Goal: Transaction & Acquisition: Purchase product/service

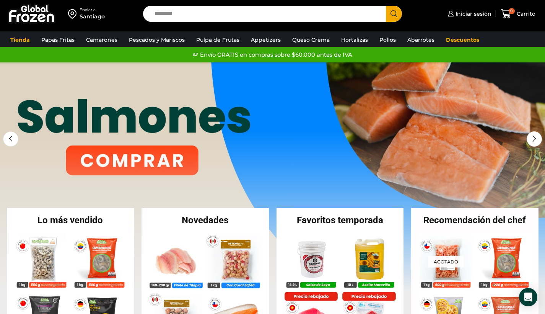
click at [189, 14] on input "Search input" at bounding box center [267, 14] width 232 height 16
type input "**********"
click at [394, 14] on button "Search" at bounding box center [394, 14] width 16 height 16
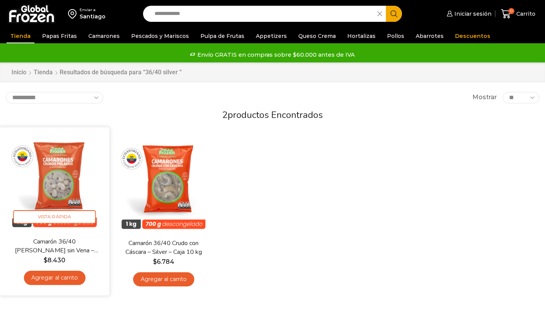
click at [63, 244] on link "Camarón 36/40 [PERSON_NAME] sin Vena – Silver – Caja 10 kg" at bounding box center [54, 246] width 88 height 18
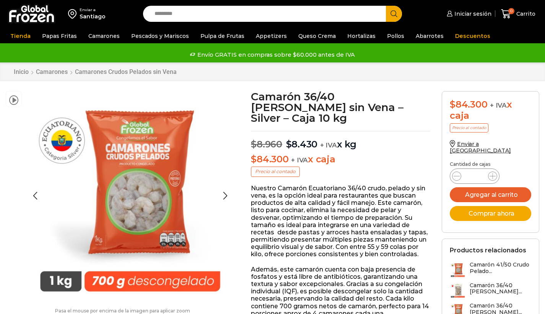
scroll to position [0, 0]
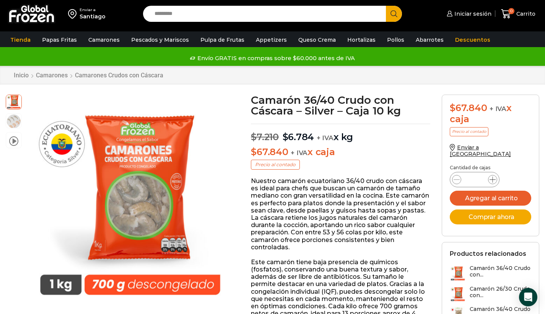
click at [492, 176] on icon at bounding box center [493, 179] width 6 height 6
type input "*"
click at [489, 191] on button "Agregar al carrito" at bounding box center [490, 198] width 81 height 15
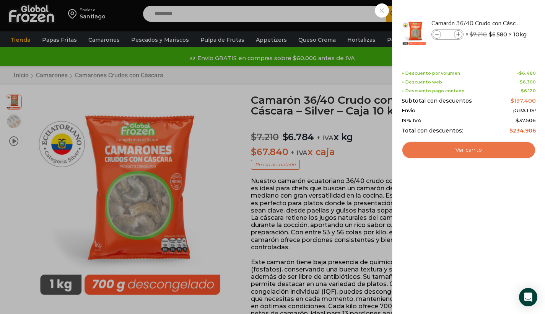
click at [468, 145] on link "Ver carrito" at bounding box center [469, 150] width 134 height 18
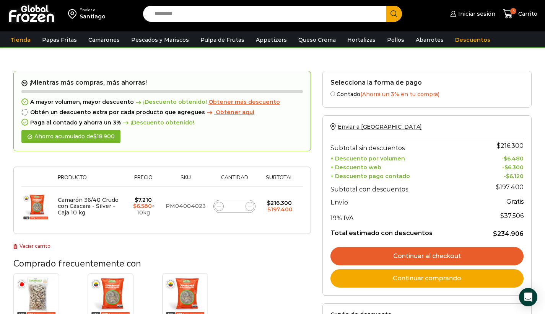
scroll to position [41, 0]
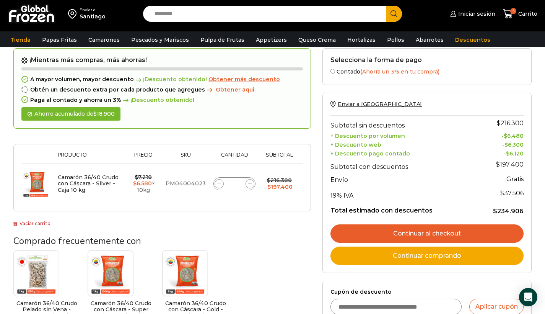
click at [348, 301] on input "Cupón de descuento" at bounding box center [397, 306] width 132 height 16
type input "*********"
click at [487, 299] on button "Aplicar cupón" at bounding box center [496, 306] width 54 height 16
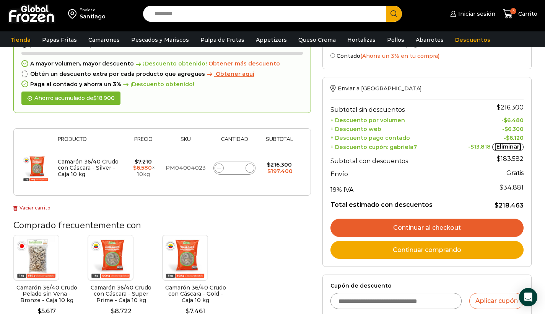
scroll to position [61, 0]
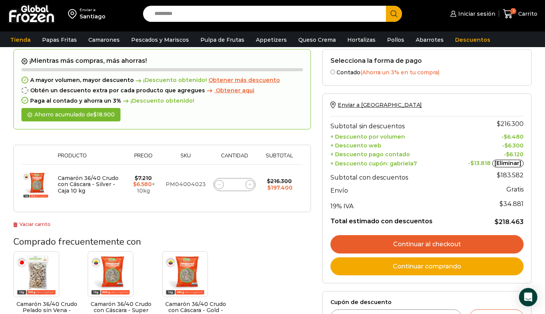
click at [181, 15] on input "Search input" at bounding box center [267, 14] width 232 height 16
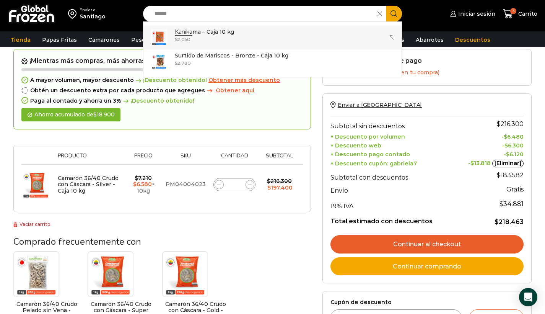
click at [187, 31] on strong "Kanika" at bounding box center [184, 31] width 18 height 7
type input "**********"
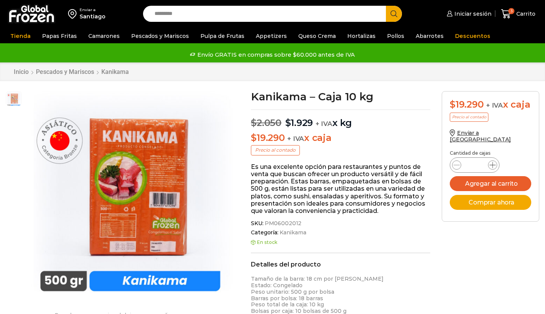
click at [495, 168] on span at bounding box center [492, 164] width 9 height 9
type input "*"
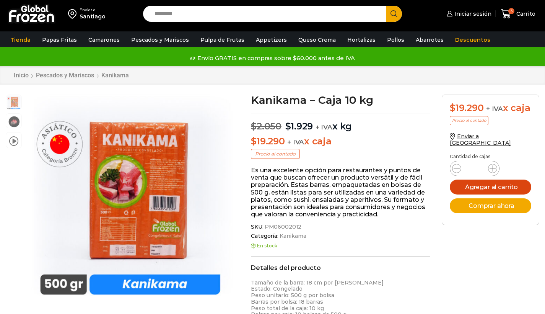
click at [491, 193] on button "Agregar al carrito" at bounding box center [490, 186] width 81 height 15
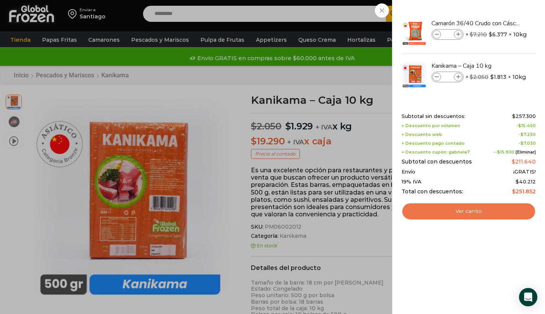
click at [500, 212] on link "Ver carrito" at bounding box center [469, 211] width 134 height 18
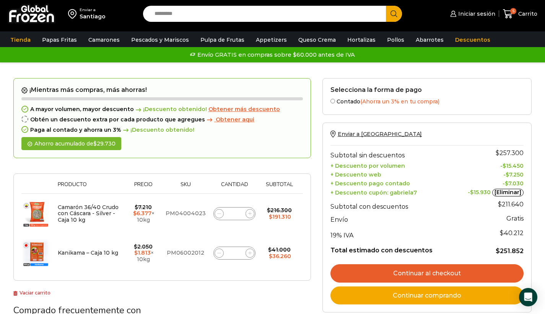
click at [189, 15] on input "Search input" at bounding box center [267, 14] width 232 height 16
type input "*"
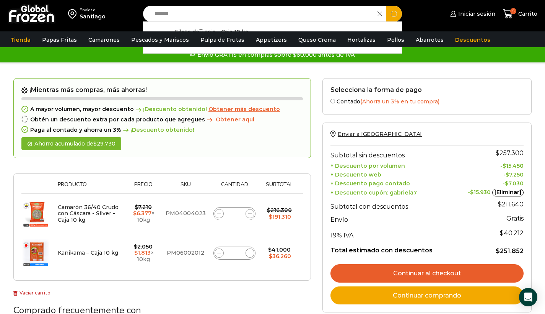
type input "*******"
click at [394, 14] on button "Search" at bounding box center [394, 14] width 16 height 16
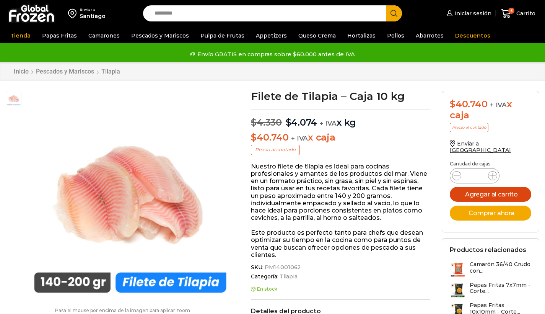
click at [496, 190] on button "Agregar al carrito" at bounding box center [490, 194] width 81 height 15
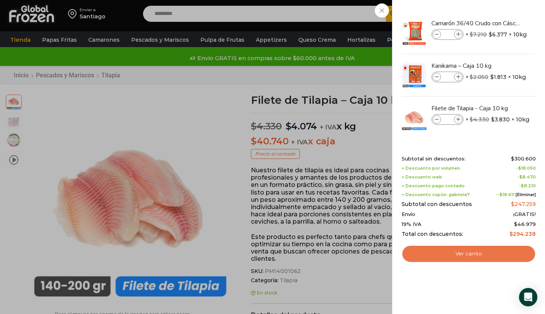
click at [472, 252] on link "Ver carrito" at bounding box center [469, 254] width 134 height 18
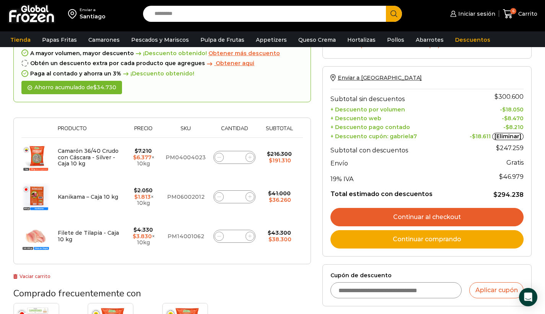
scroll to position [59, 0]
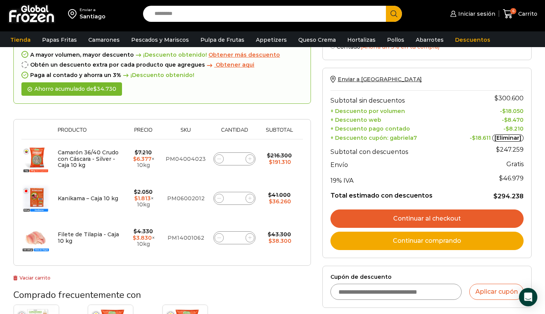
click at [181, 14] on input "Search input" at bounding box center [267, 14] width 232 height 16
type input "*****"
click at [394, 14] on button "Search" at bounding box center [394, 14] width 16 height 16
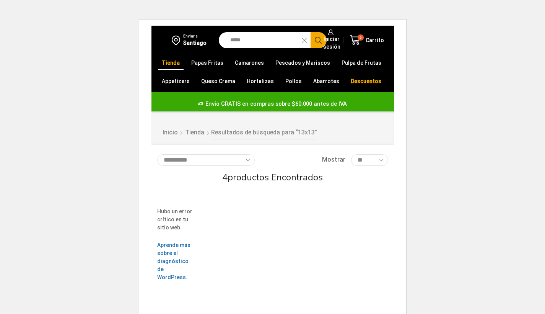
click at [252, 43] on input "*****" at bounding box center [262, 40] width 72 height 16
type input "*"
type input "*****"
click at [318, 40] on button "Search" at bounding box center [319, 40] width 16 height 16
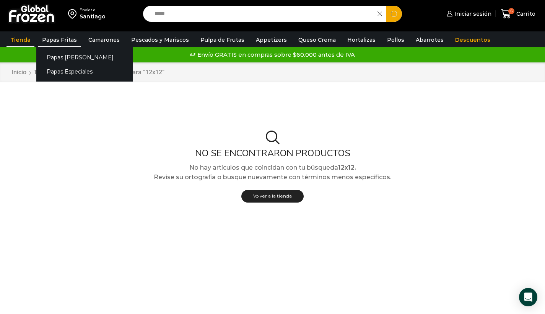
click at [71, 40] on link "Papas Fritas" at bounding box center [59, 40] width 42 height 15
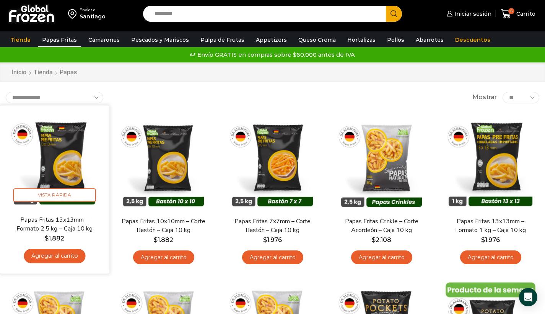
click at [52, 143] on img at bounding box center [54, 160] width 98 height 98
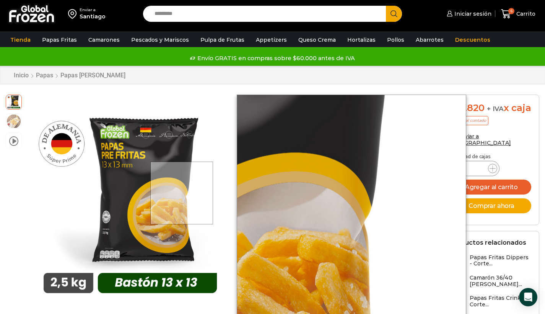
click at [182, 193] on div at bounding box center [181, 192] width 63 height 63
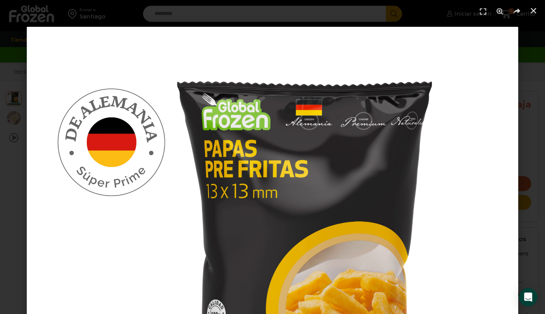
scroll to position [151, 0]
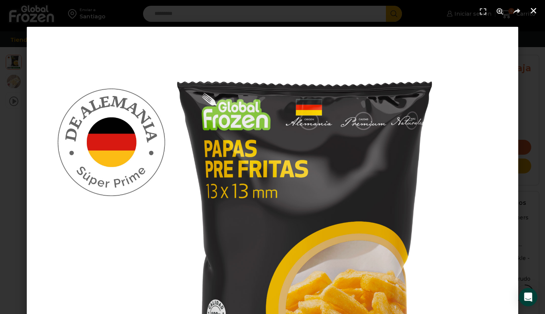
click at [536, 11] on icon "Cerrar (Esc)" at bounding box center [534, 11] width 8 height 8
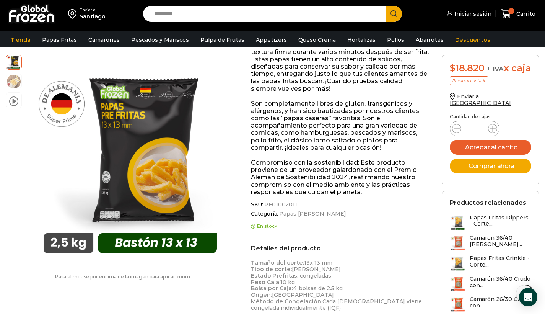
click at [177, 15] on input "Search input" at bounding box center [267, 14] width 232 height 16
type input "*******"
click at [394, 14] on button "Search" at bounding box center [394, 14] width 16 height 16
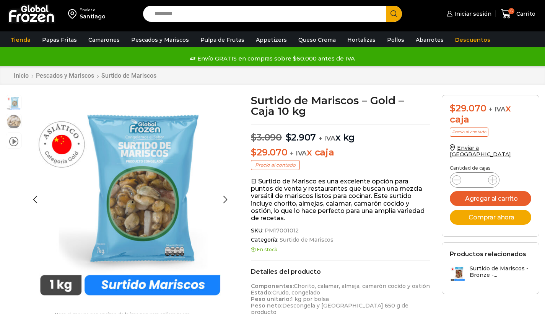
click at [160, 185] on img "1 / 3" at bounding box center [130, 199] width 209 height 209
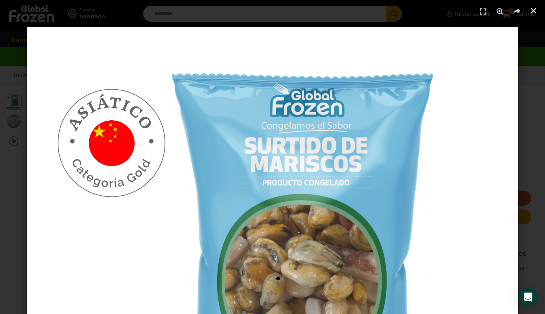
click at [537, 8] on icon "Cerrar (Esc)" at bounding box center [534, 11] width 8 height 8
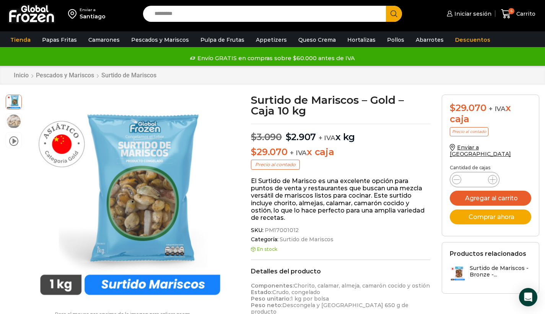
click at [164, 15] on input "Search input" at bounding box center [267, 14] width 232 height 16
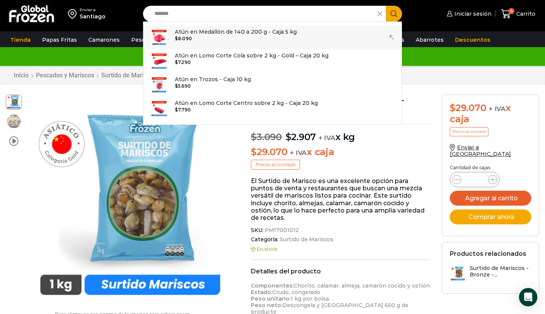
click at [190, 37] on bdi "$ 8.090" at bounding box center [183, 39] width 17 height 6
type input "**********"
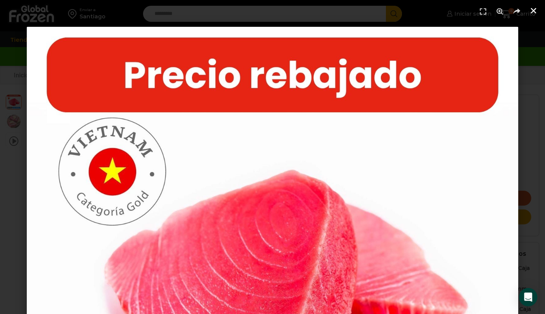
click at [534, 11] on use "Cerrar (Esc)" at bounding box center [533, 10] width 5 height 5
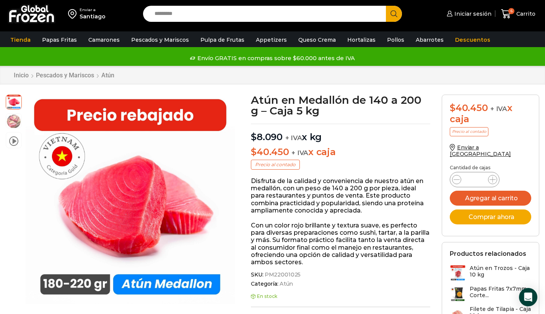
click at [173, 16] on input "Search input" at bounding box center [267, 14] width 232 height 16
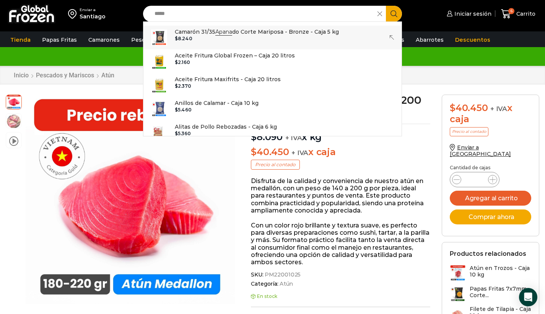
click at [196, 35] on p "Camarón 31/35 Apana do Corte Mariposa - Bronze - Caja 5 kg" at bounding box center [257, 32] width 164 height 8
type input "**********"
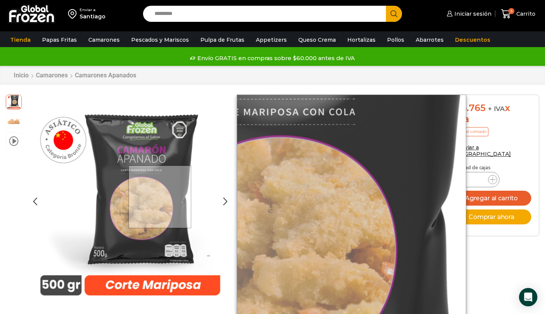
click at [161, 197] on div at bounding box center [160, 196] width 63 height 63
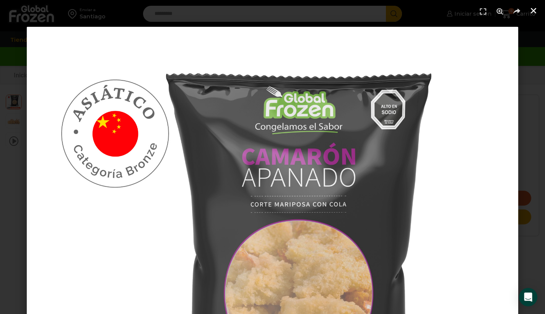
click at [534, 11] on icon "Cerrar (Esc)" at bounding box center [534, 11] width 8 height 8
